Goal: Information Seeking & Learning: Learn about a topic

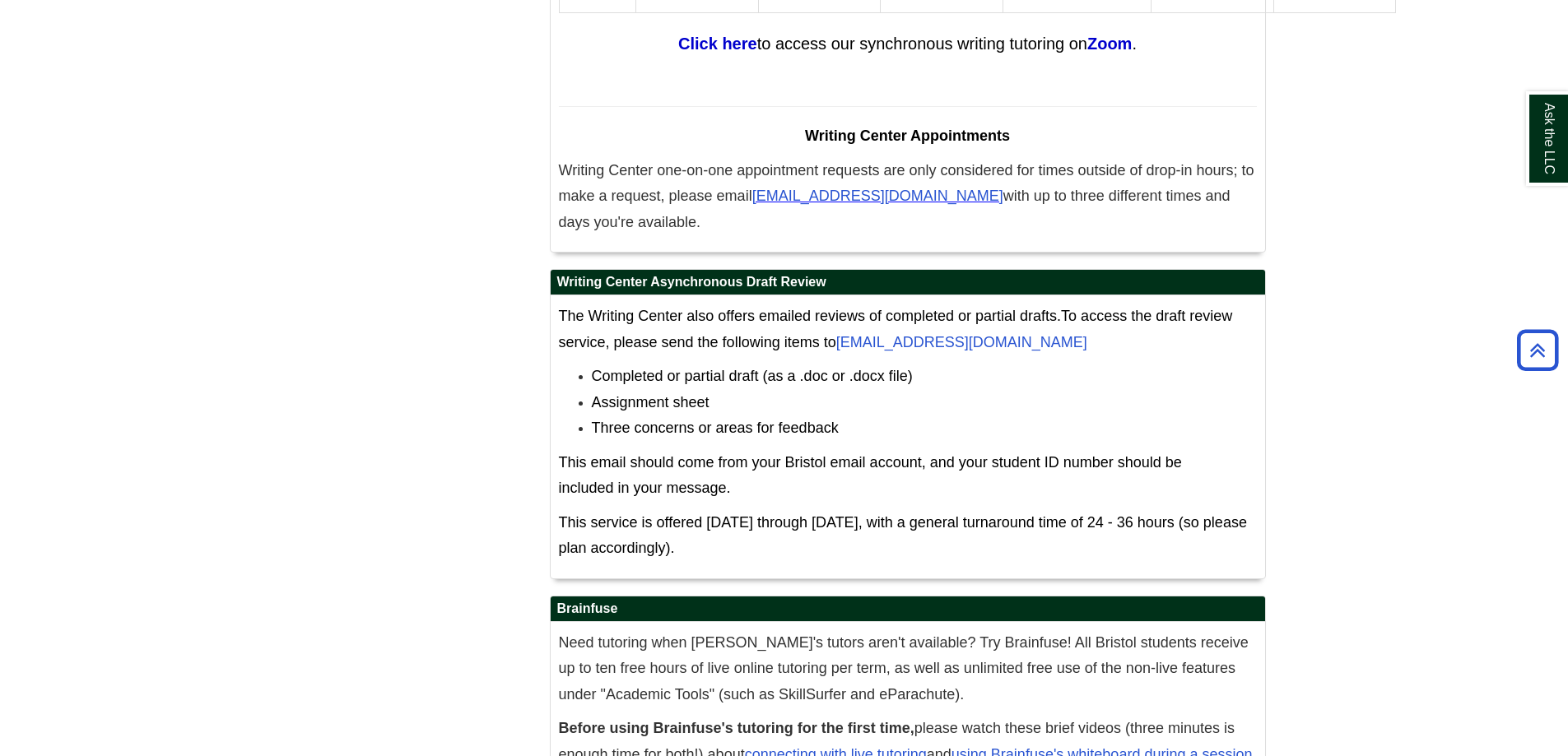
scroll to position [10274, 0]
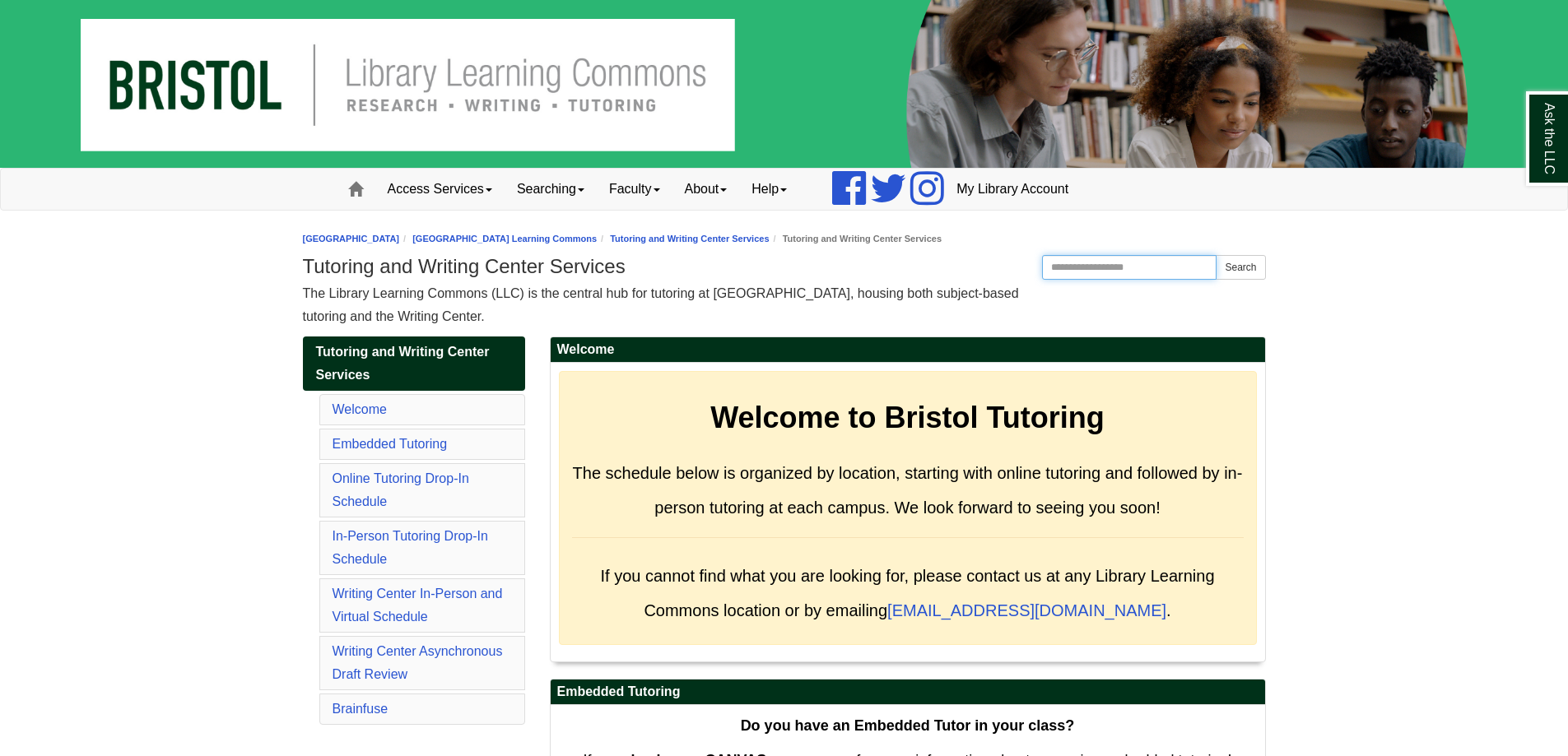
click at [1138, 275] on input "Search the Website" at bounding box center [1129, 268] width 175 height 25
type input "****"
click at [1216, 255] on button "Search" at bounding box center [1240, 268] width 49 height 25
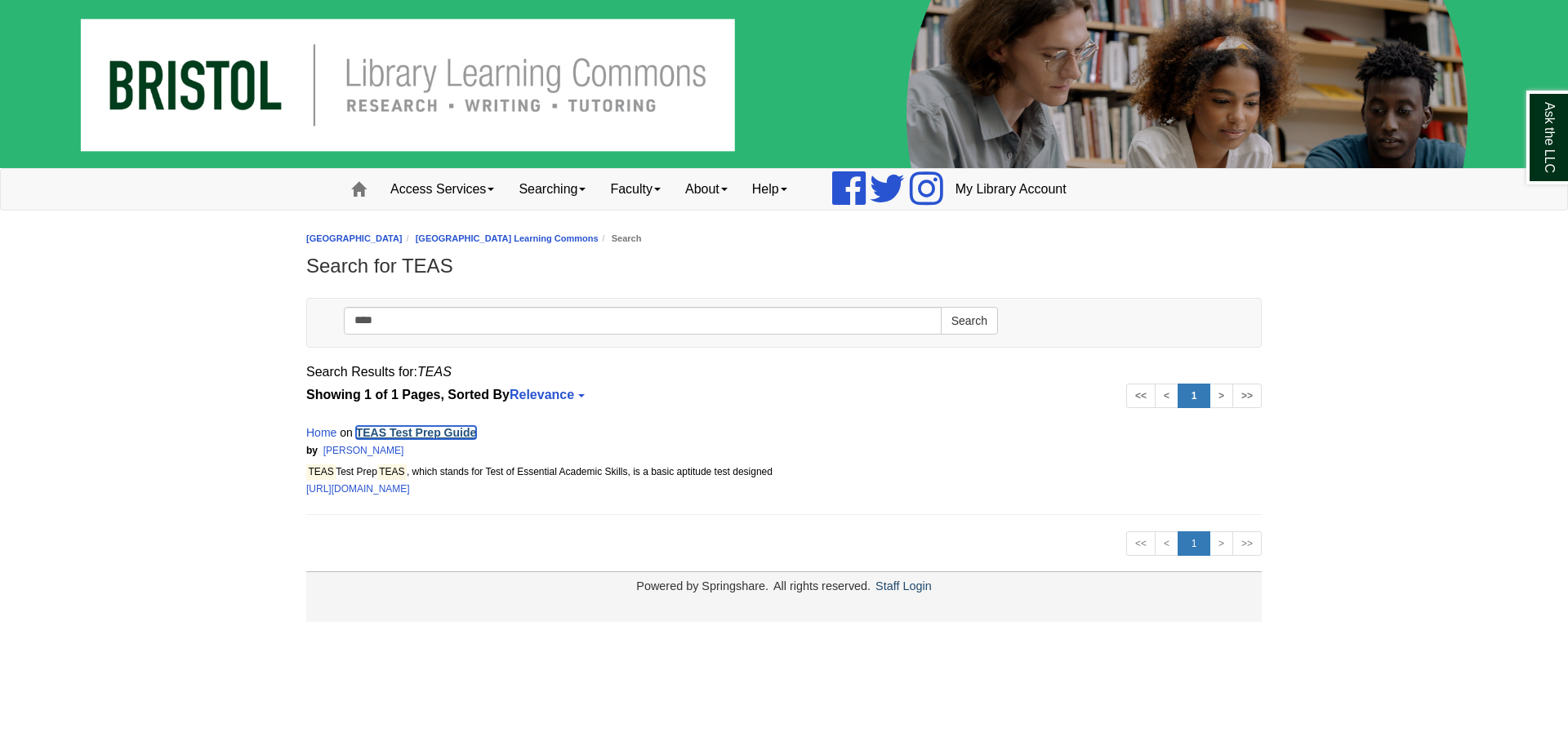
click at [459, 436] on link "TEAS Test Prep Guide" at bounding box center [416, 432] width 121 height 13
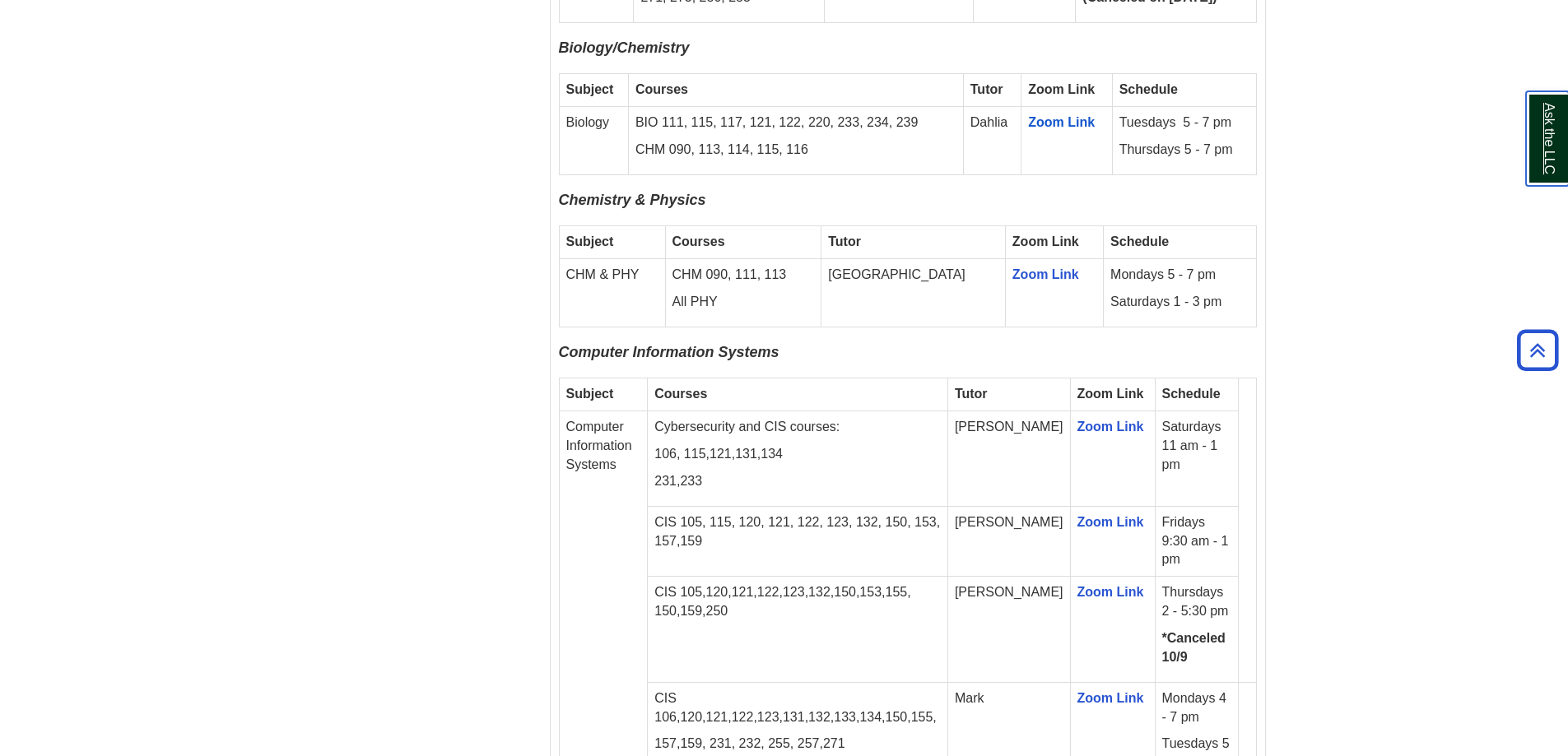
scroll to position [1974, 0]
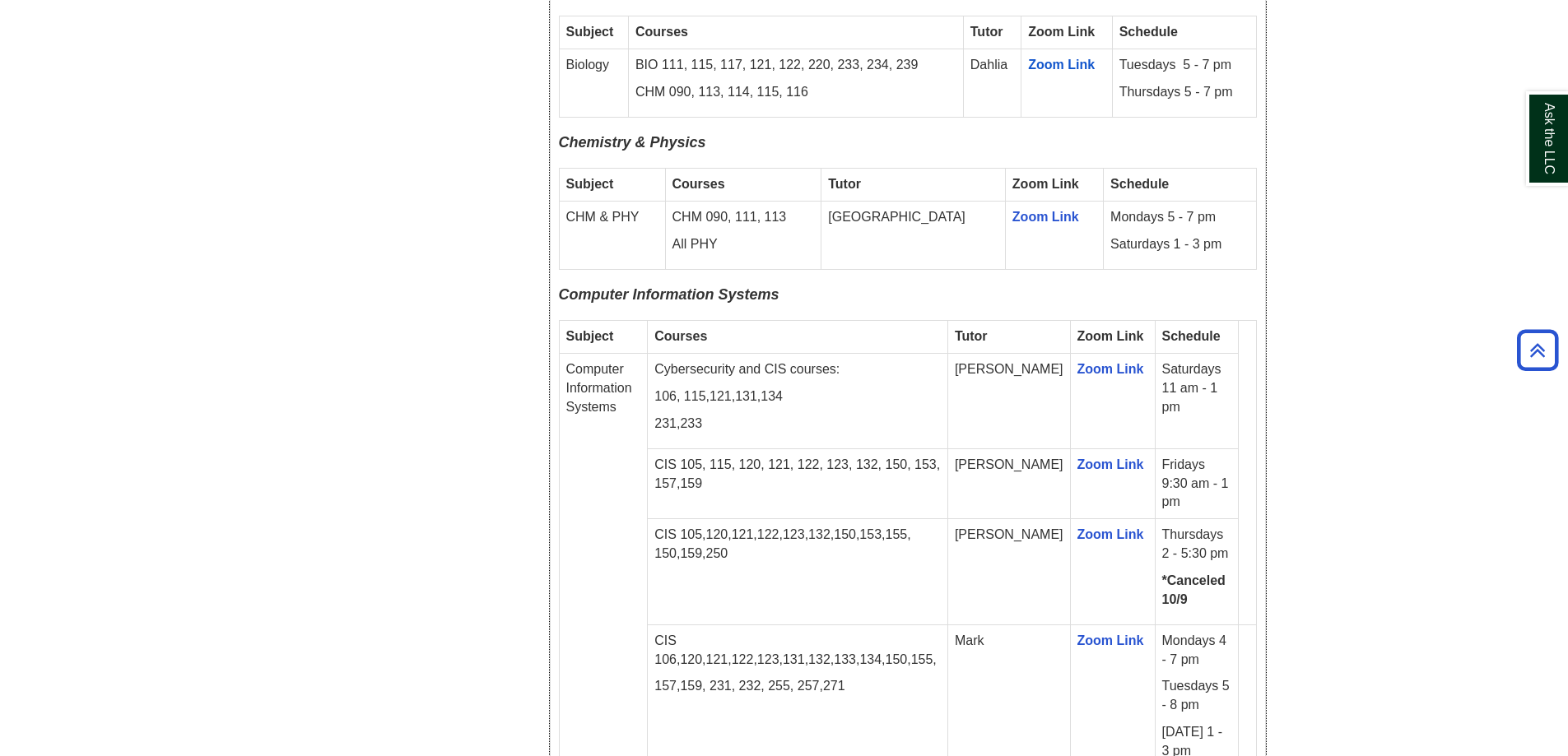
click at [1191, 251] on table "Subject Courses Tutor Zoom Link Schedule CHM & PHY CHM 090, 111, 113 All PHY De…" at bounding box center [908, 219] width 698 height 102
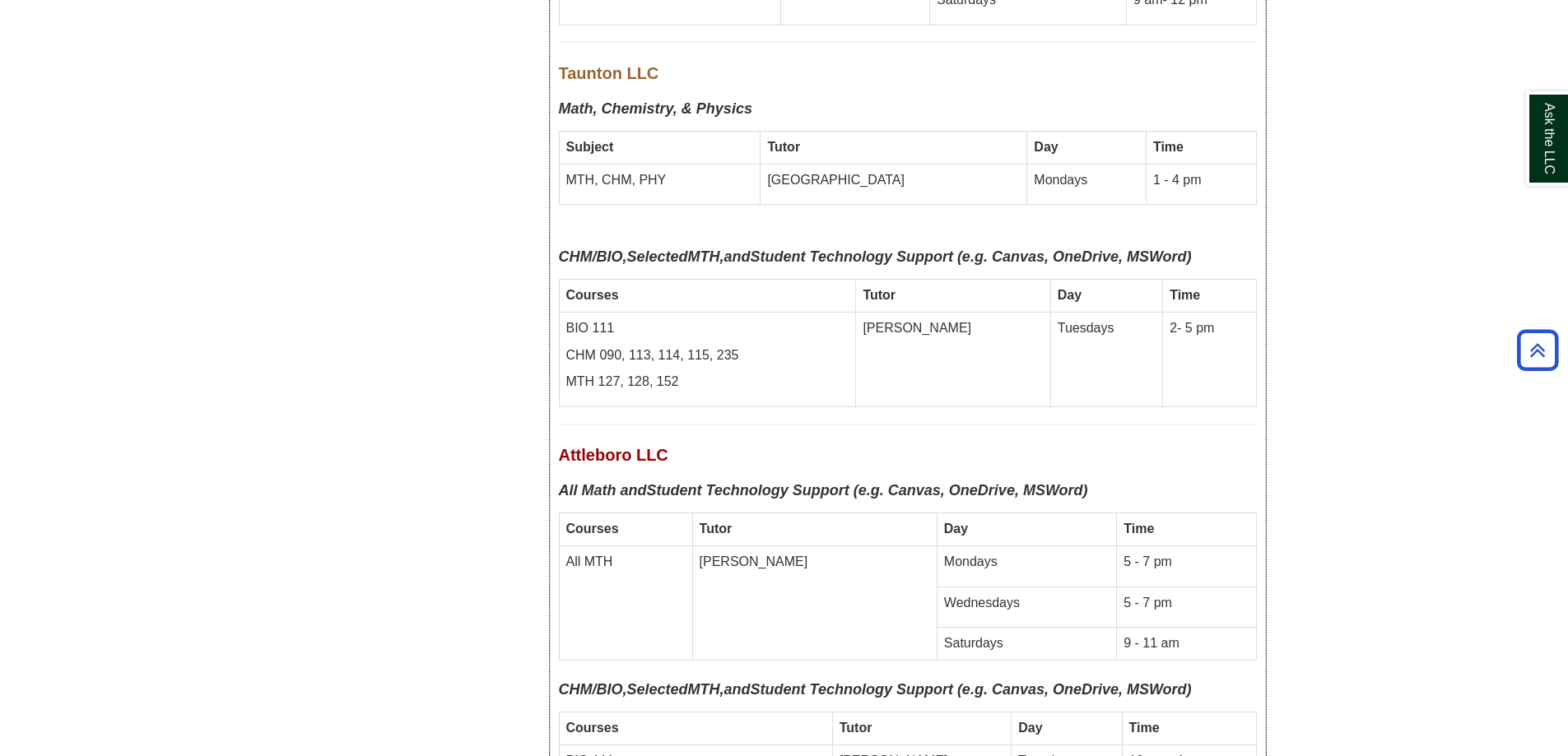
scroll to position [7733, 0]
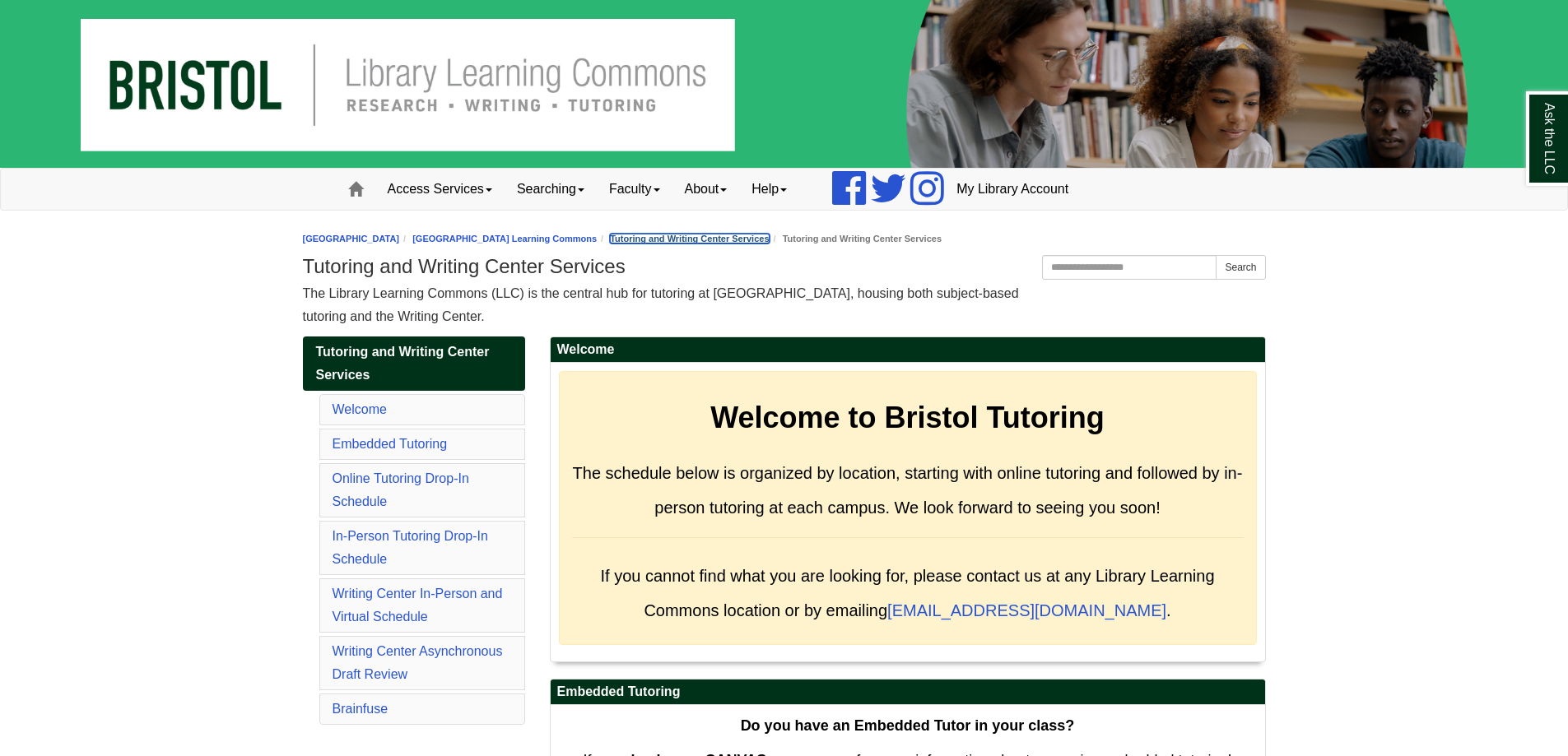
click at [744, 240] on link "Tutoring and Writing Center Services" at bounding box center [689, 238] width 159 height 10
click at [1076, 262] on input "Search the Website" at bounding box center [1129, 268] width 175 height 25
type input "****"
click at [1216, 255] on button "Search" at bounding box center [1240, 268] width 49 height 25
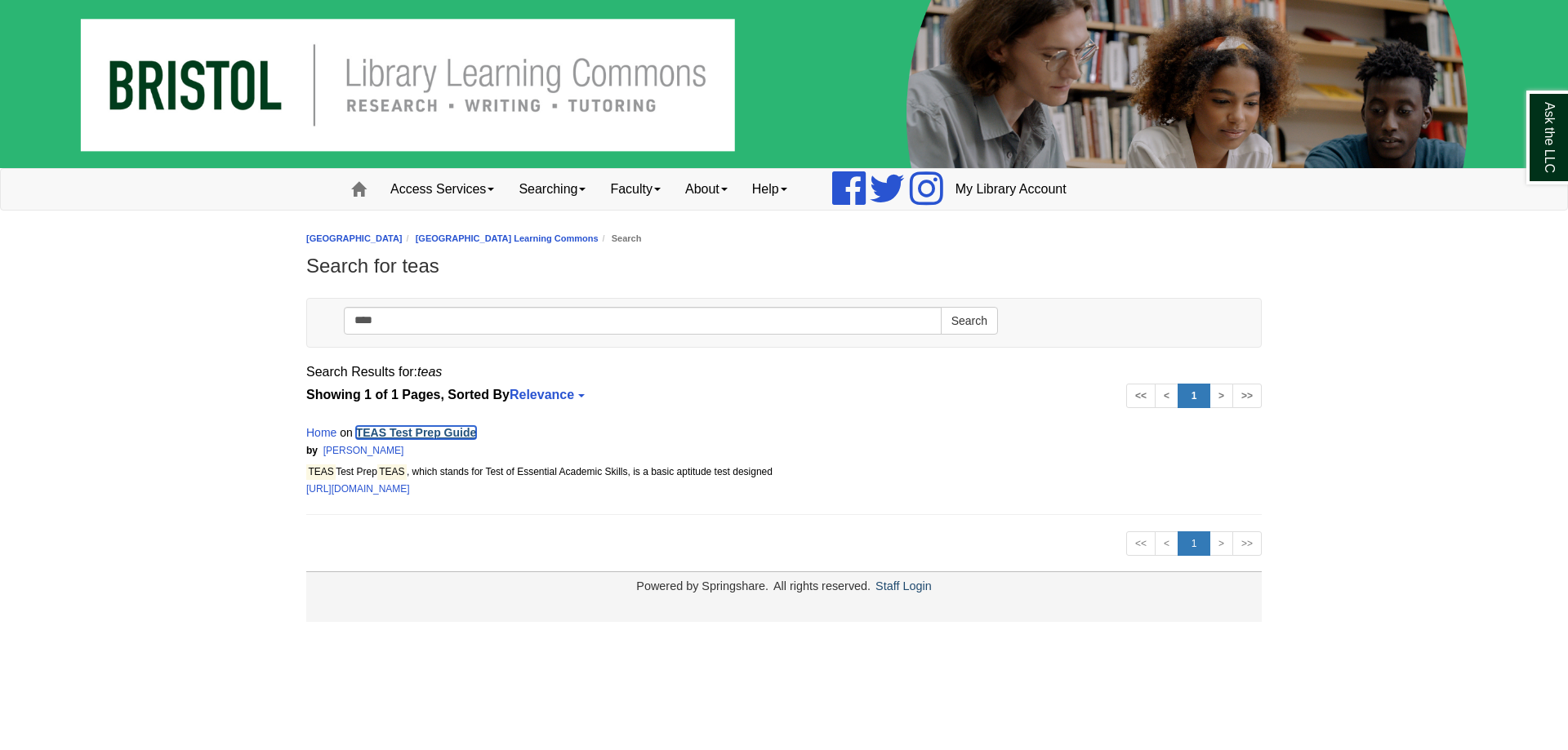
click at [466, 436] on link "TEAS Test Prep Guide" at bounding box center [416, 432] width 121 height 13
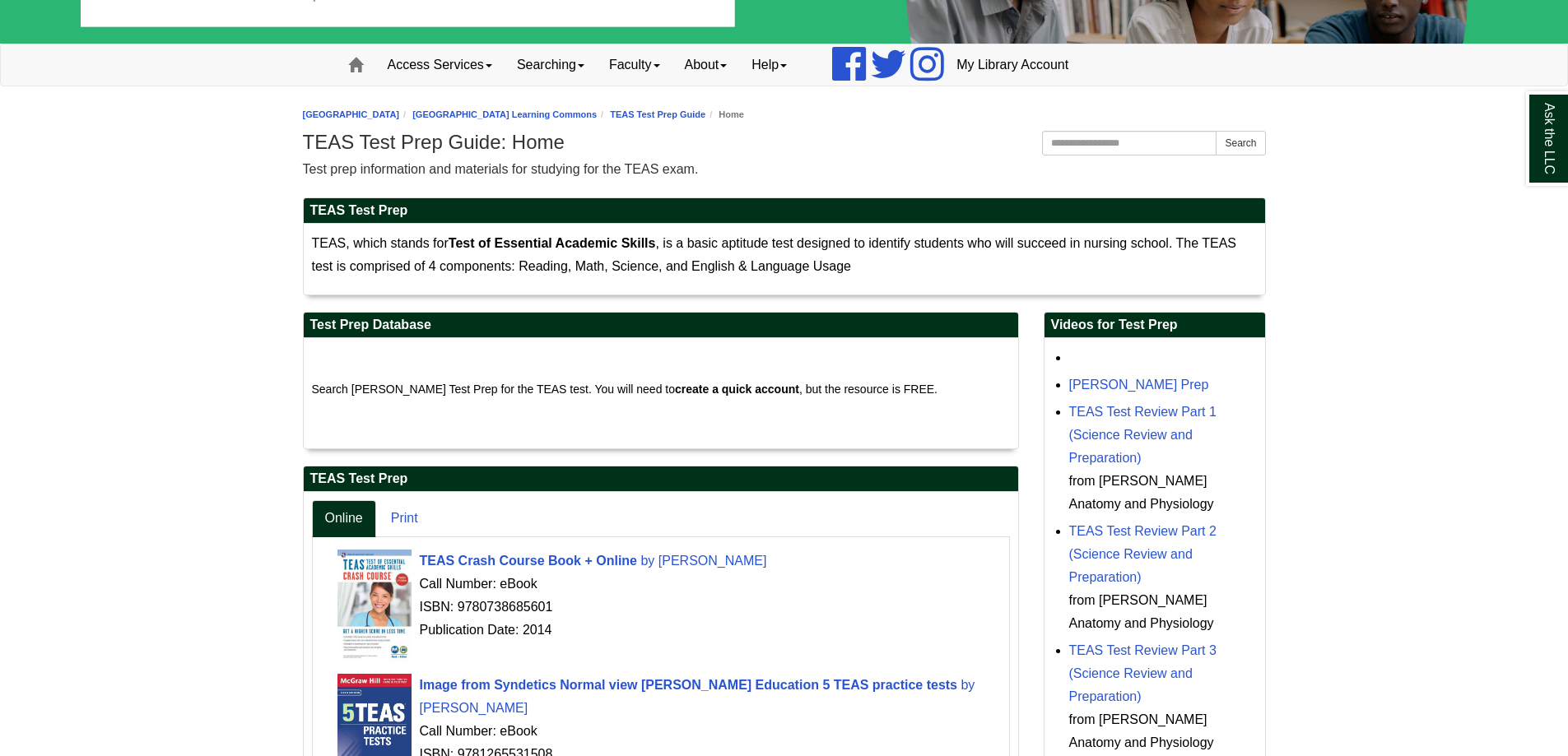
scroll to position [165, 0]
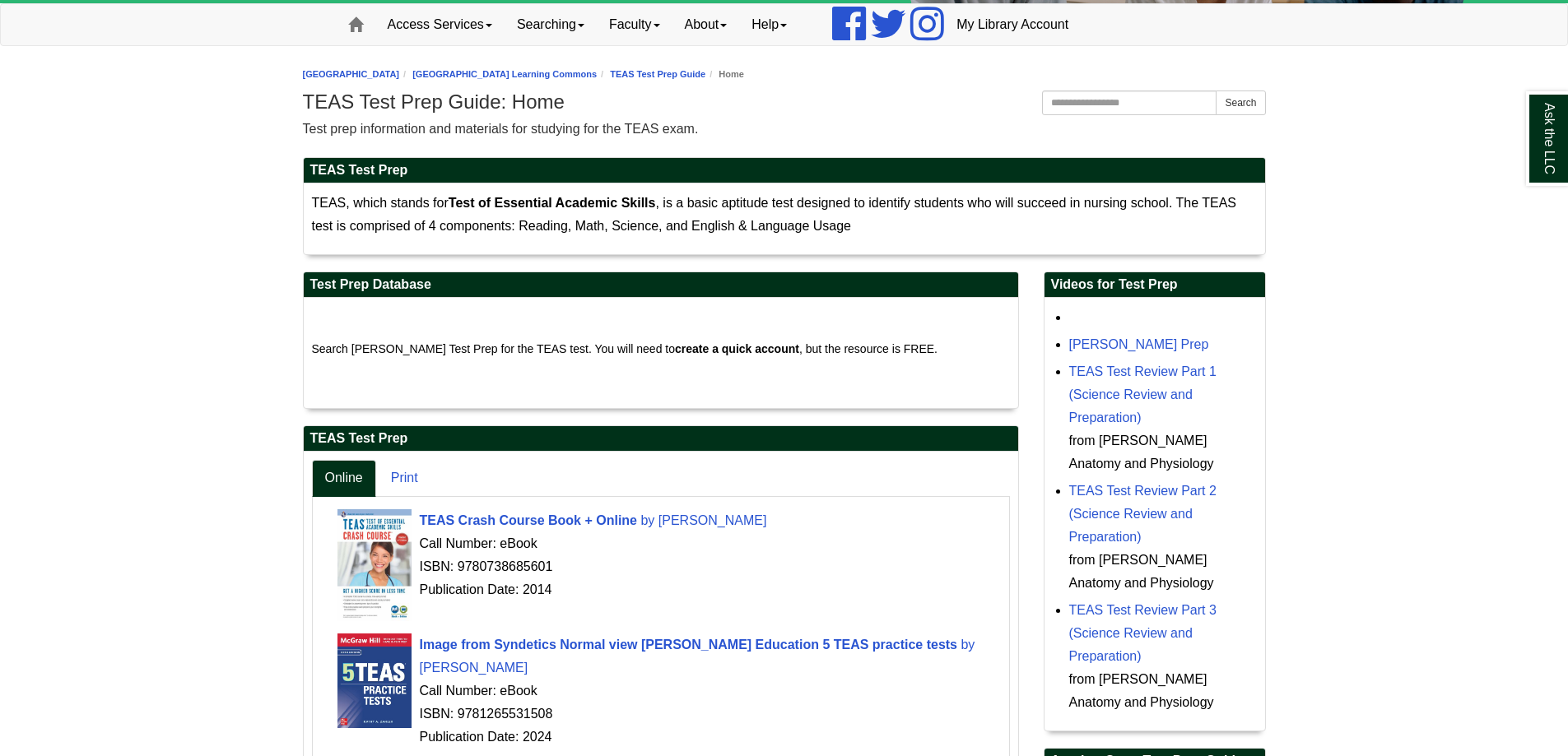
click at [1103, 386] on div "TEAS Test Review Part 1 (Science Review and Preparation) from Dr Moore's Anatom…" at bounding box center [1162, 417] width 188 height 115
click at [1103, 398] on link "TEAS Test Review Part 1 (Science Review and Preparation)" at bounding box center [1143, 395] width 148 height 60
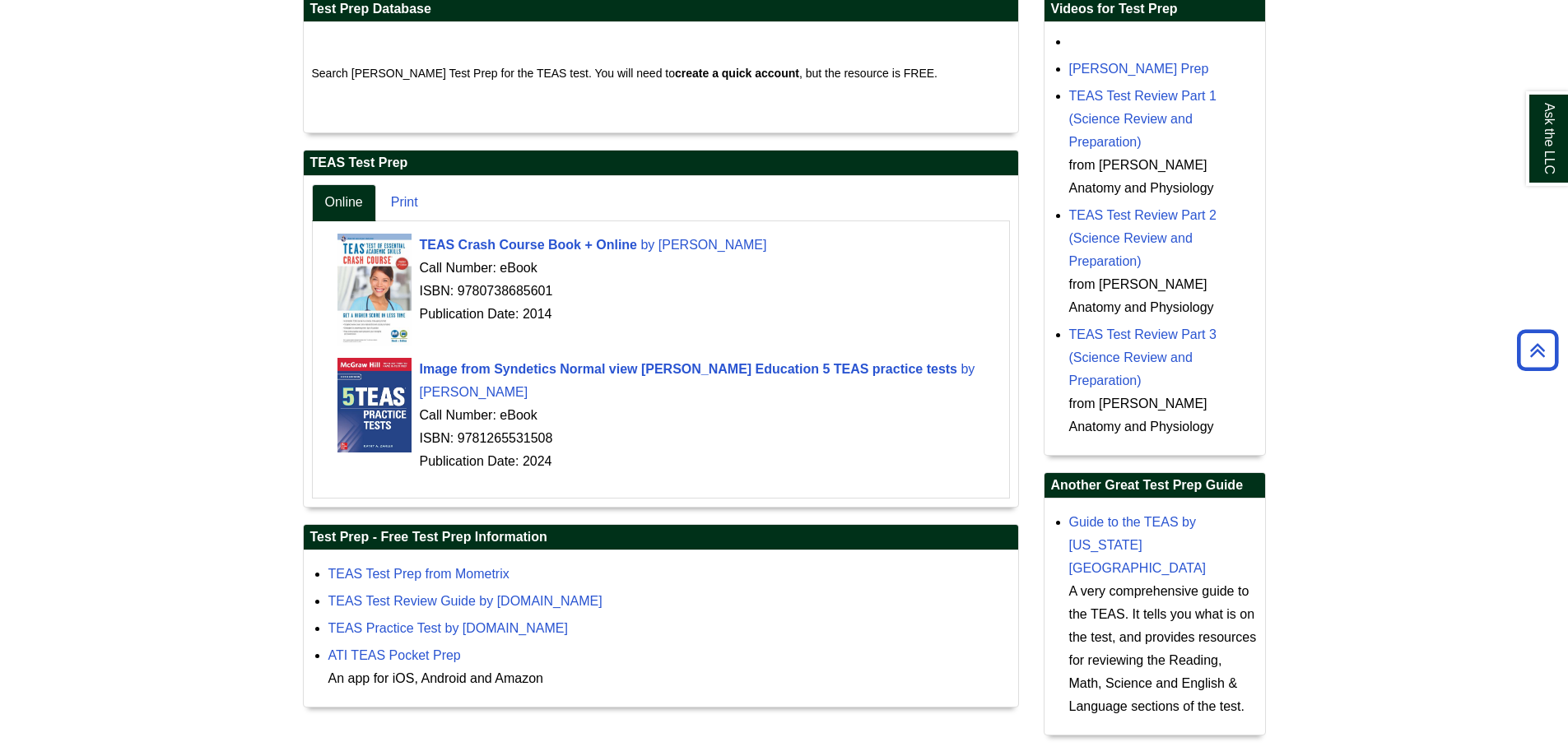
scroll to position [465, 0]
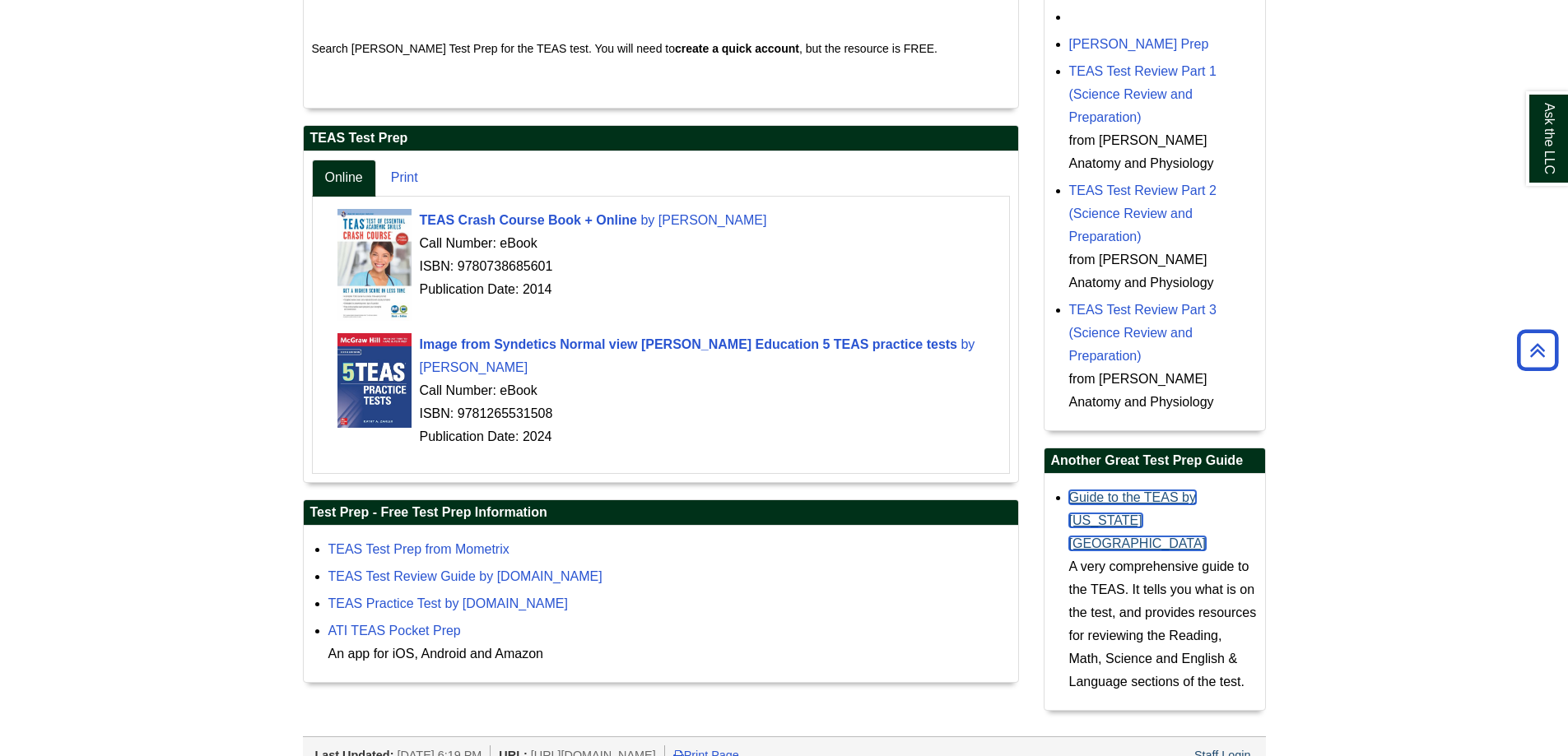
click at [1120, 503] on link "Guide to the TEAS by Texas State Technical College" at bounding box center [1137, 520] width 137 height 60
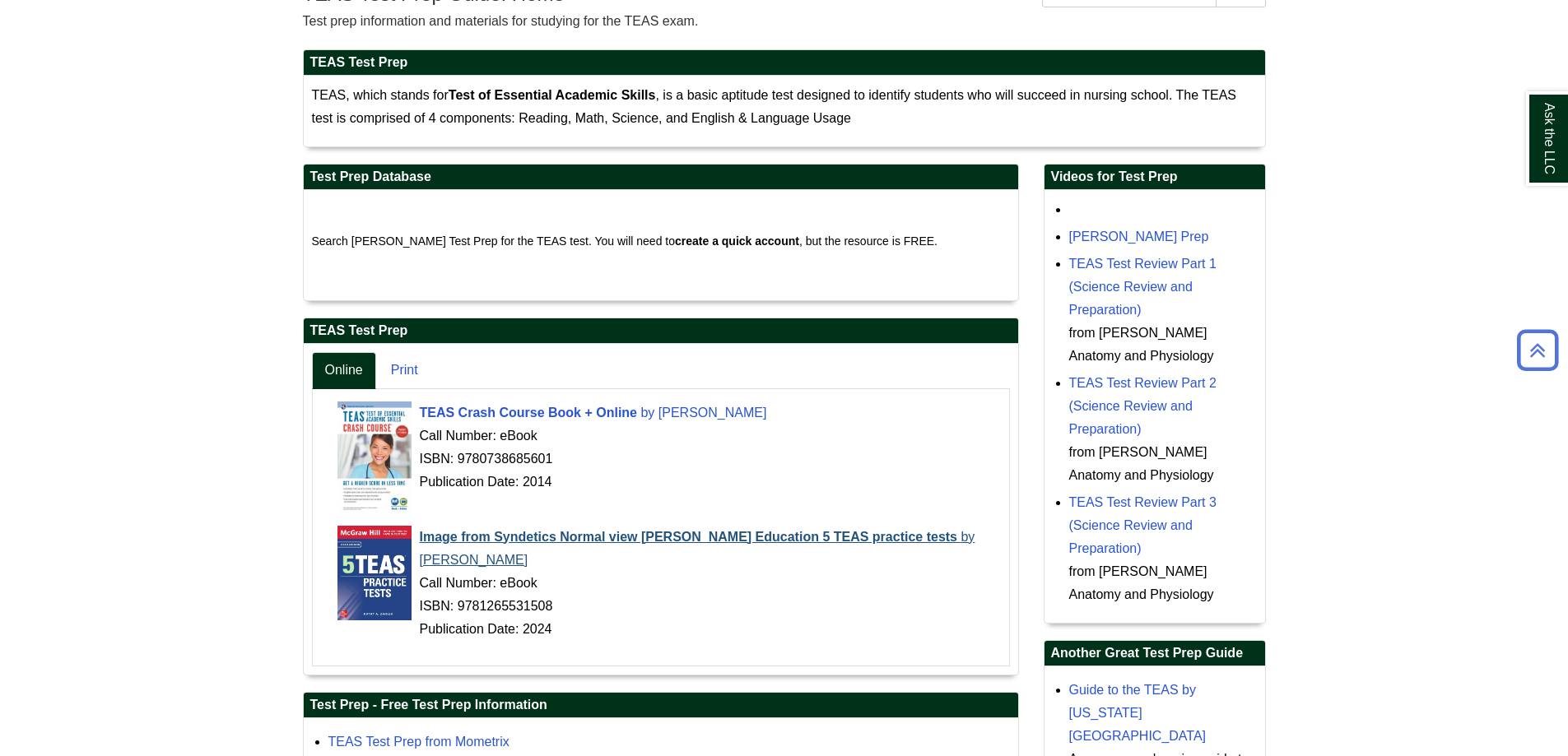
scroll to position [301, 0]
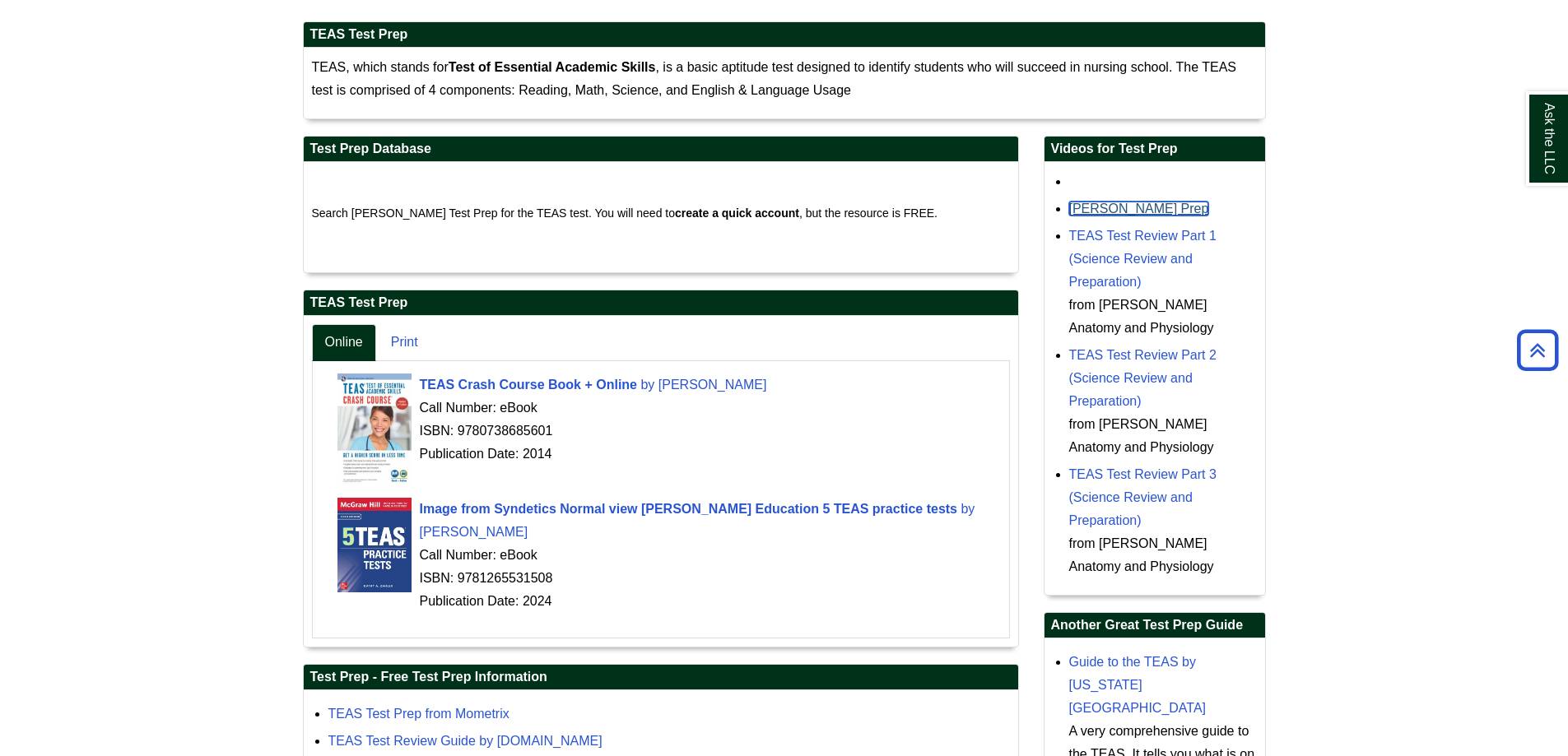
click at [1093, 203] on link "Keshwani Prep" at bounding box center [1138, 209] width 140 height 14
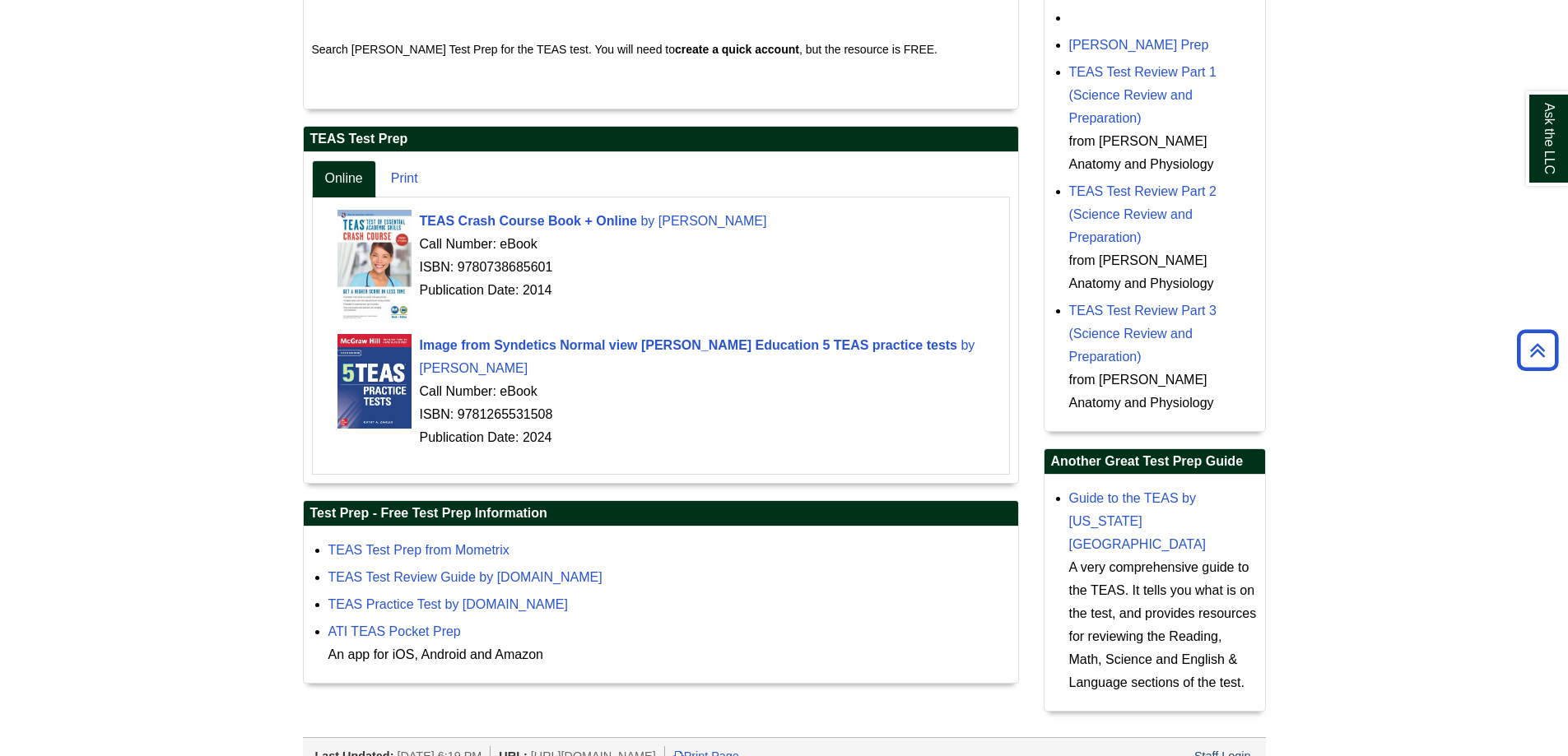
scroll to position [465, 0]
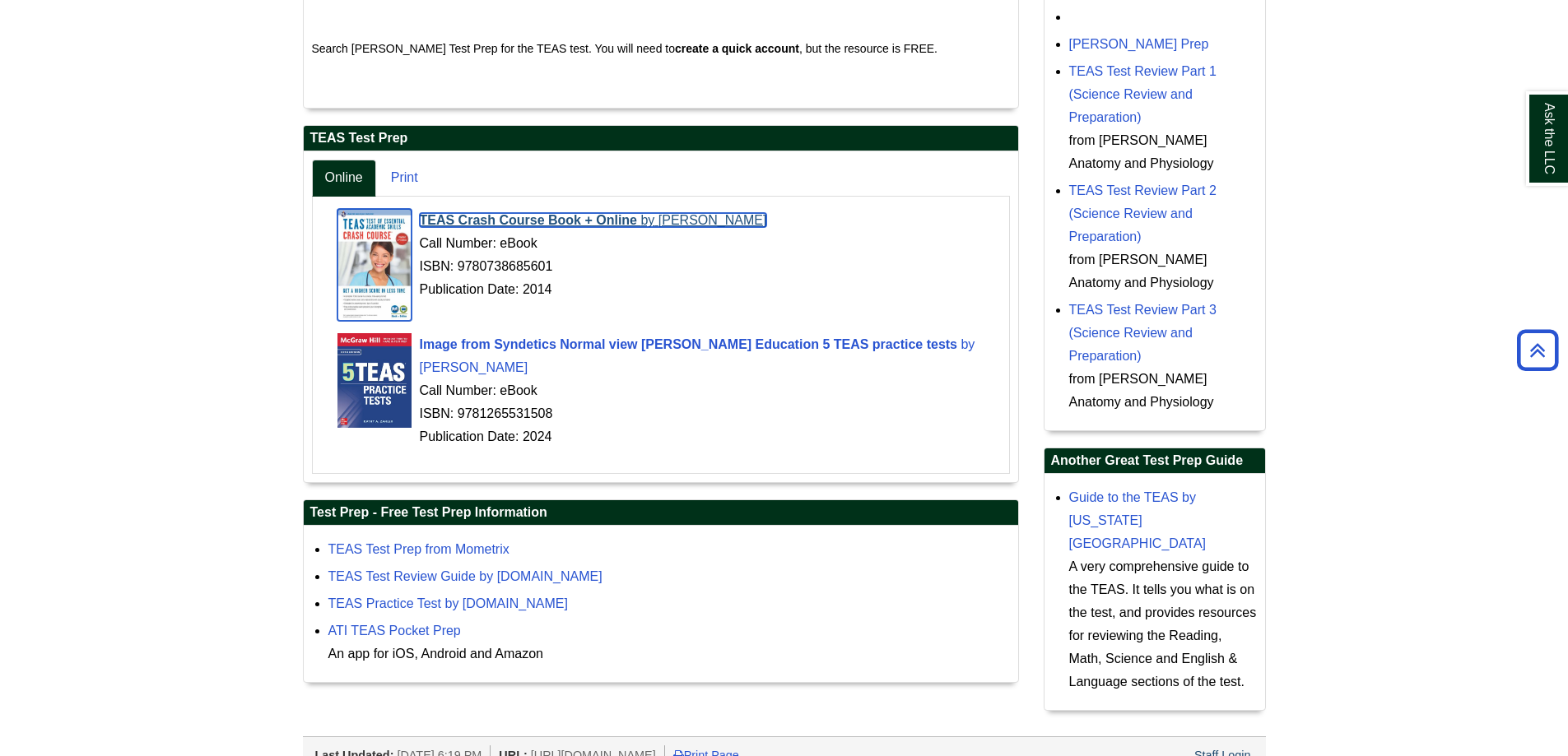
click at [601, 218] on span "TEAS Crash Course Book + Online" at bounding box center [529, 221] width 218 height 14
click at [434, 218] on span "TEAS Crash Course Book + Online" at bounding box center [529, 221] width 218 height 14
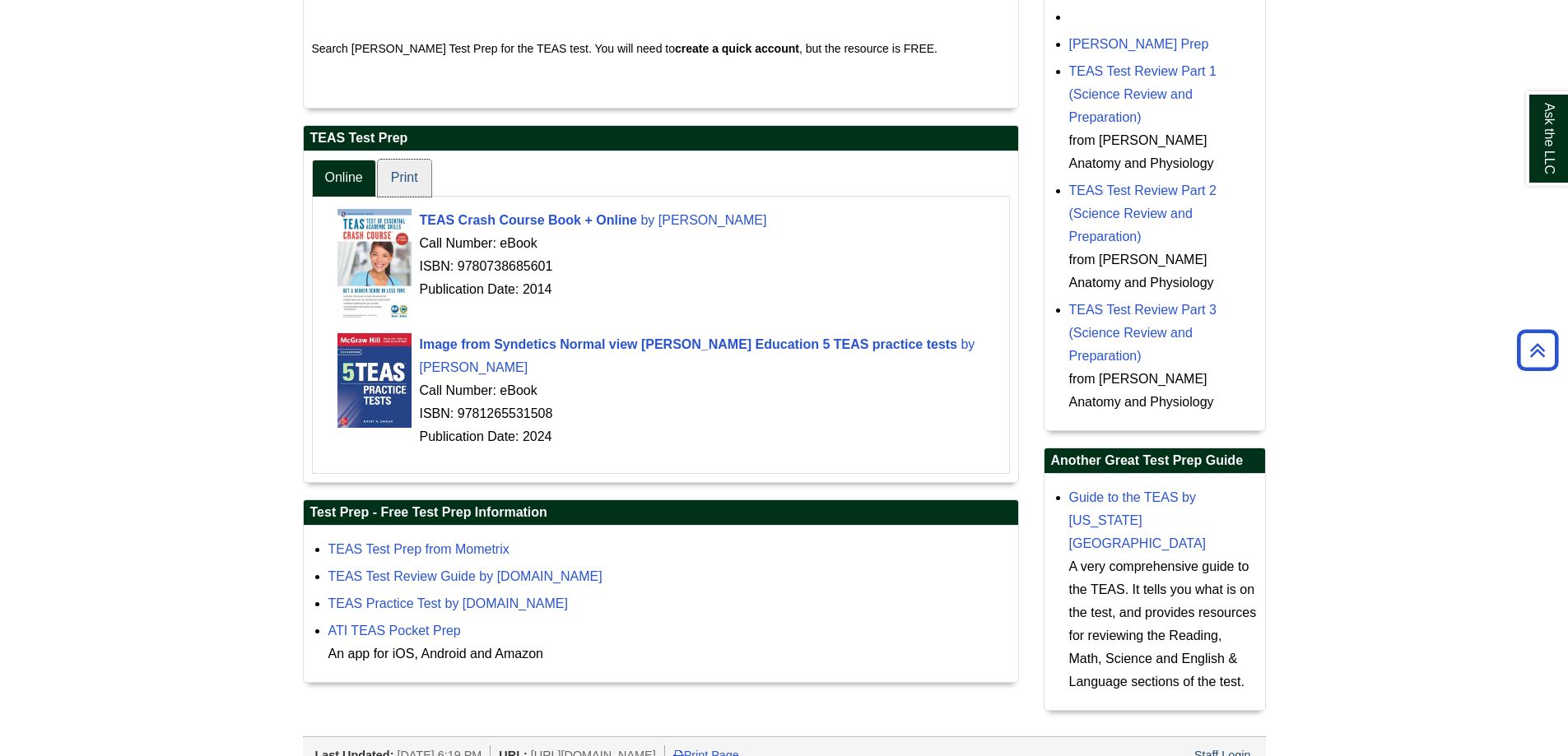
click at [396, 172] on link "Print" at bounding box center [405, 178] width 53 height 37
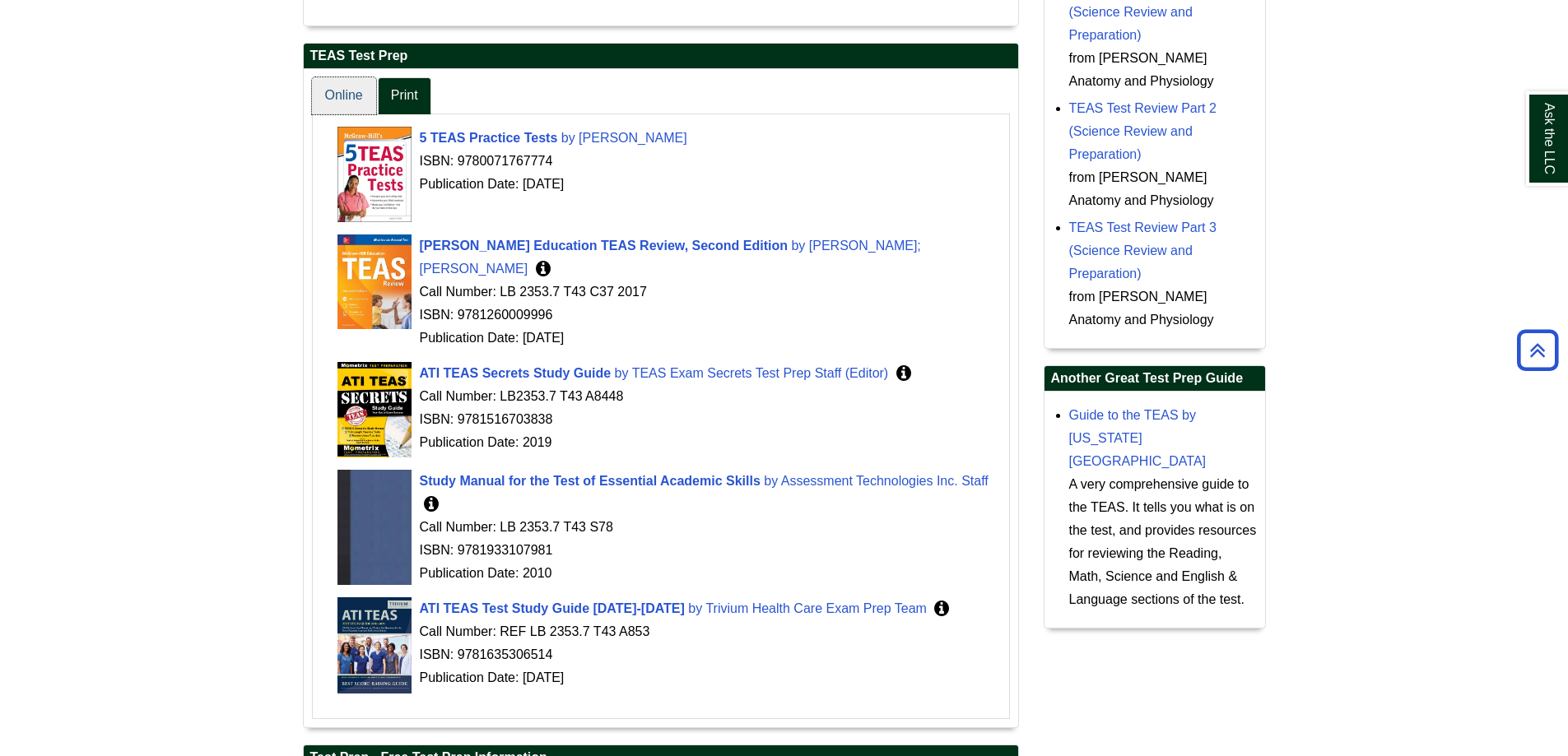
click at [348, 99] on link "Online" at bounding box center [344, 96] width 64 height 37
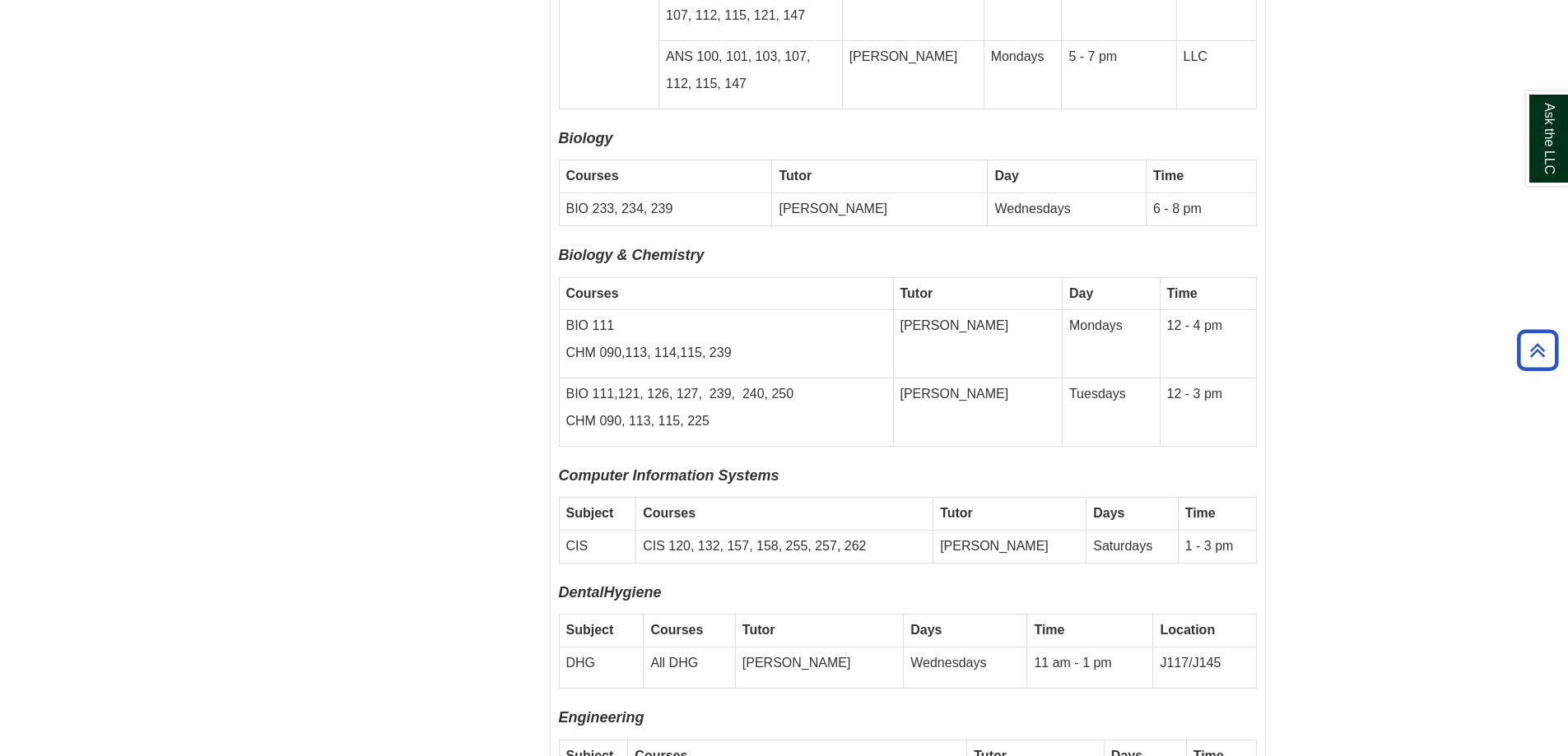
scroll to position [5018, 0]
